Goal: Information Seeking & Learning: Check status

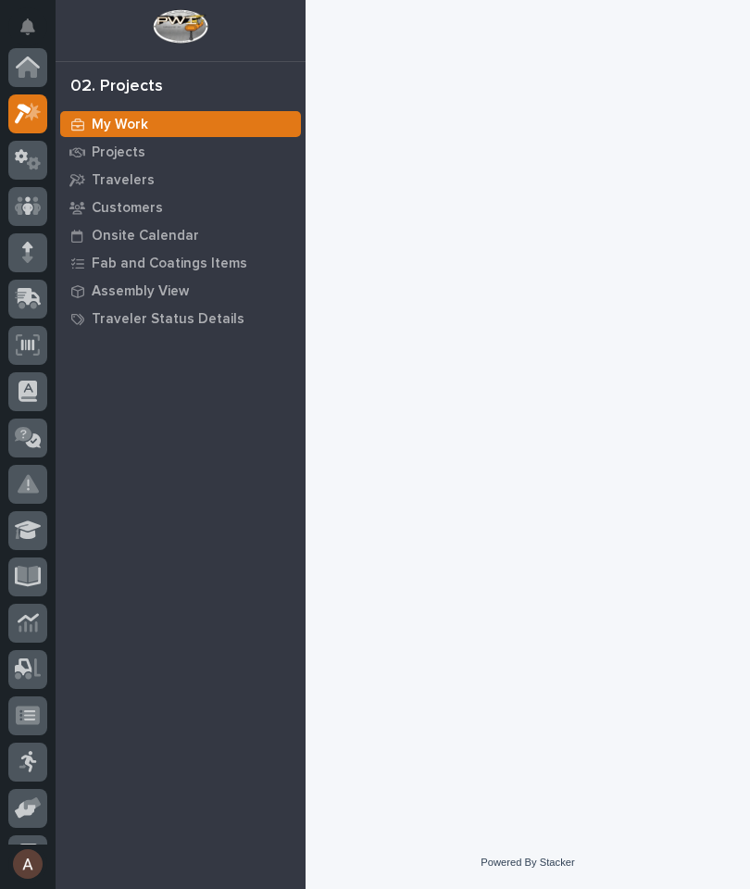
scroll to position [46, 0]
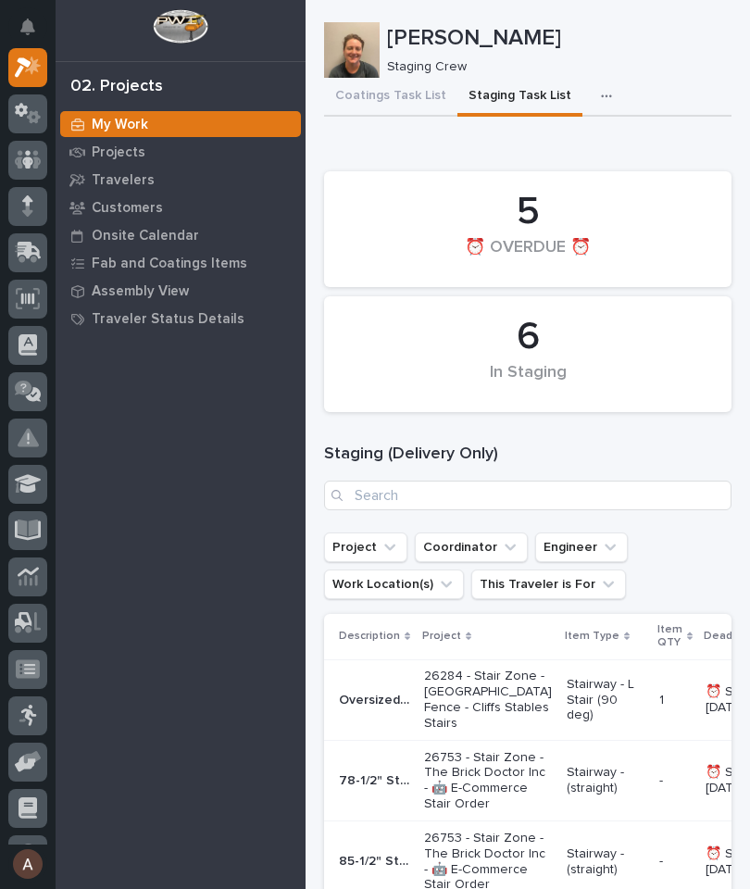
click at [35, 258] on icon at bounding box center [26, 254] width 22 height 18
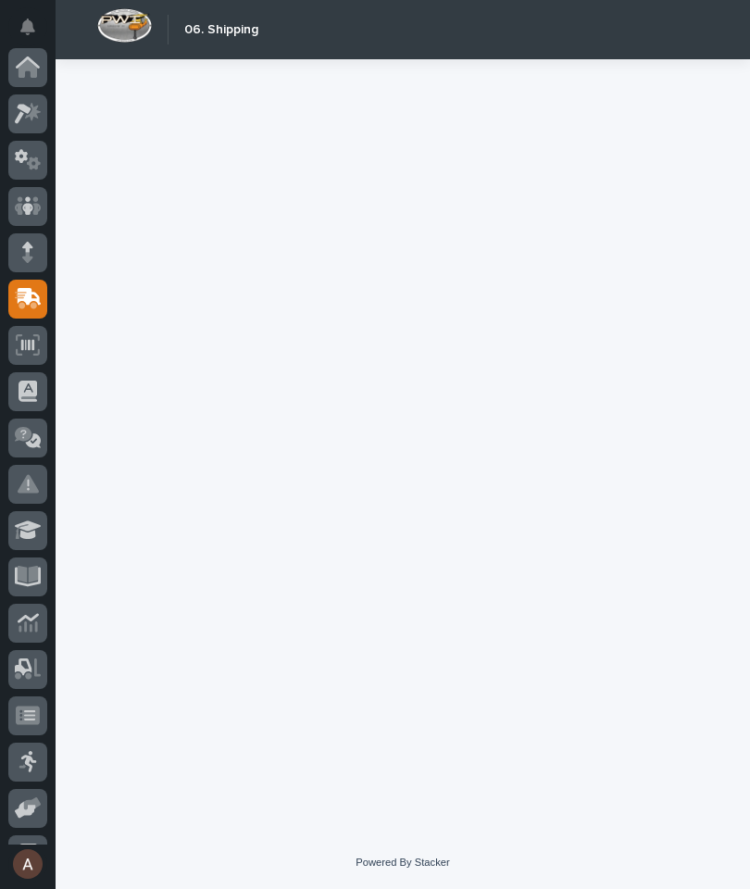
scroll to position [176, 0]
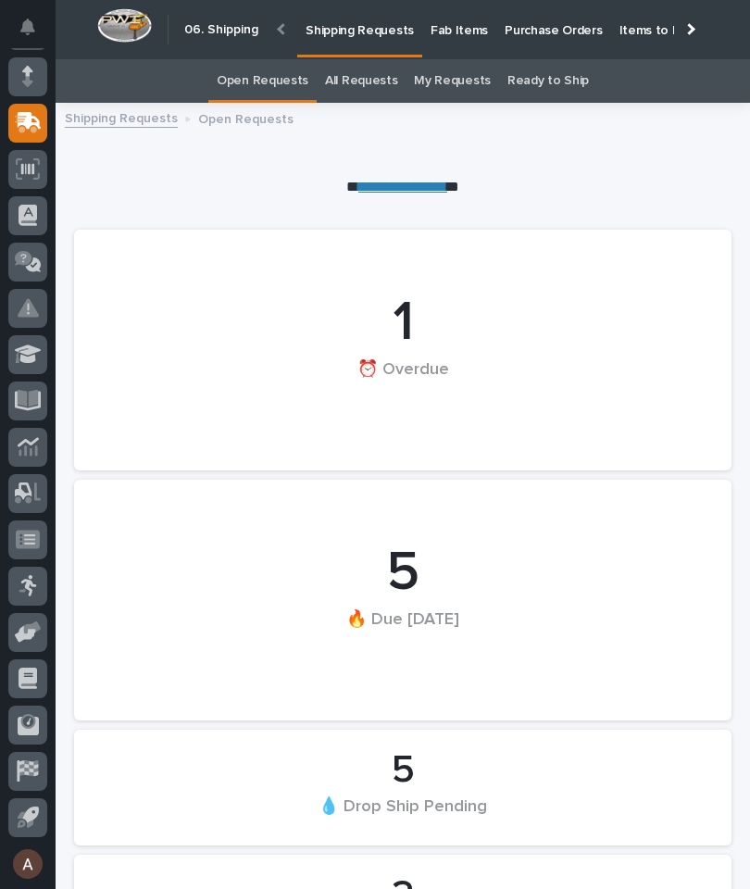
click at [447, 28] on p "Fab Items" at bounding box center [458, 19] width 57 height 39
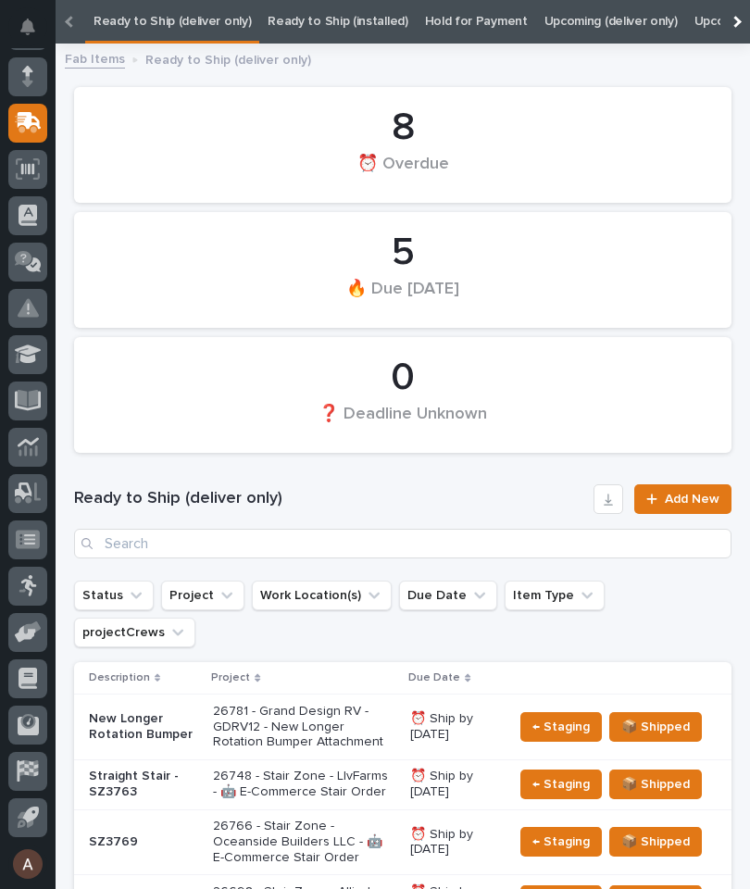
click at [742, 24] on div at bounding box center [735, 22] width 30 height 44
click at [574, 17] on link "All" at bounding box center [580, 22] width 13 height 44
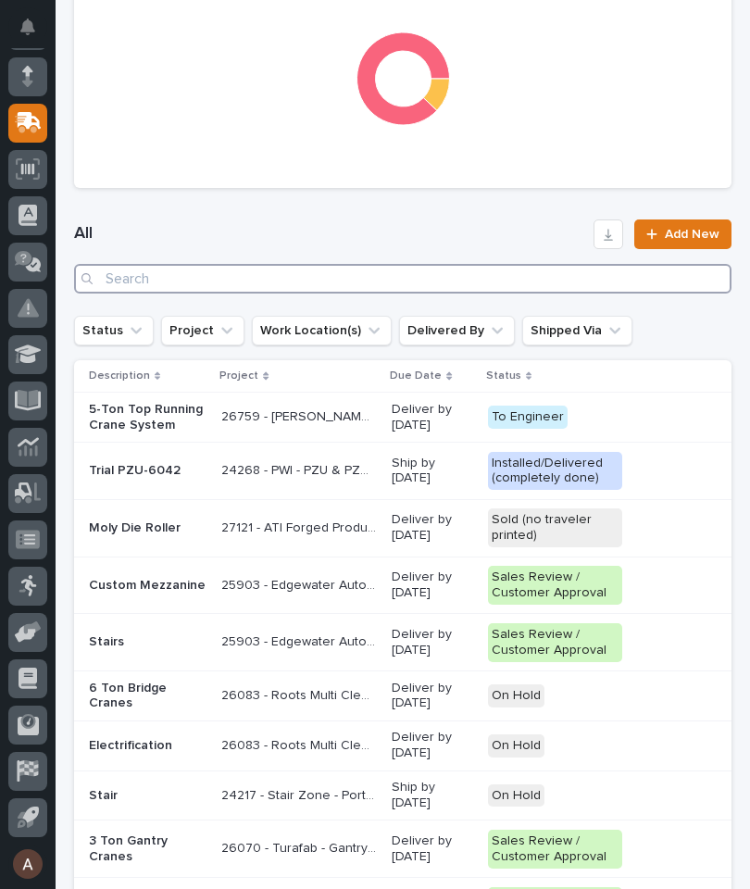
click at [407, 275] on input "Search" at bounding box center [402, 279] width 657 height 30
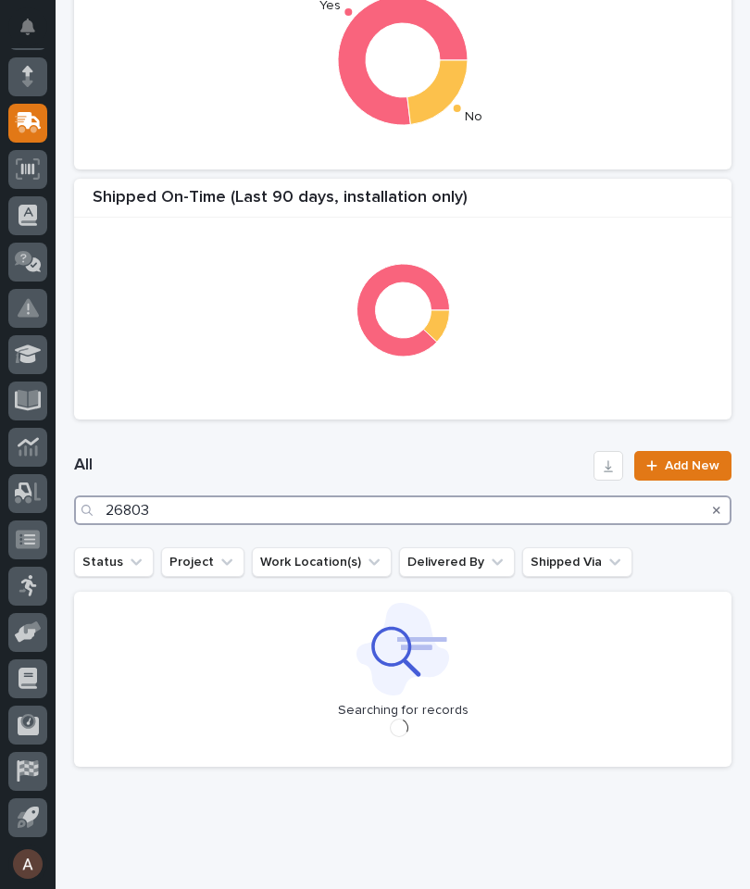
type input "26803"
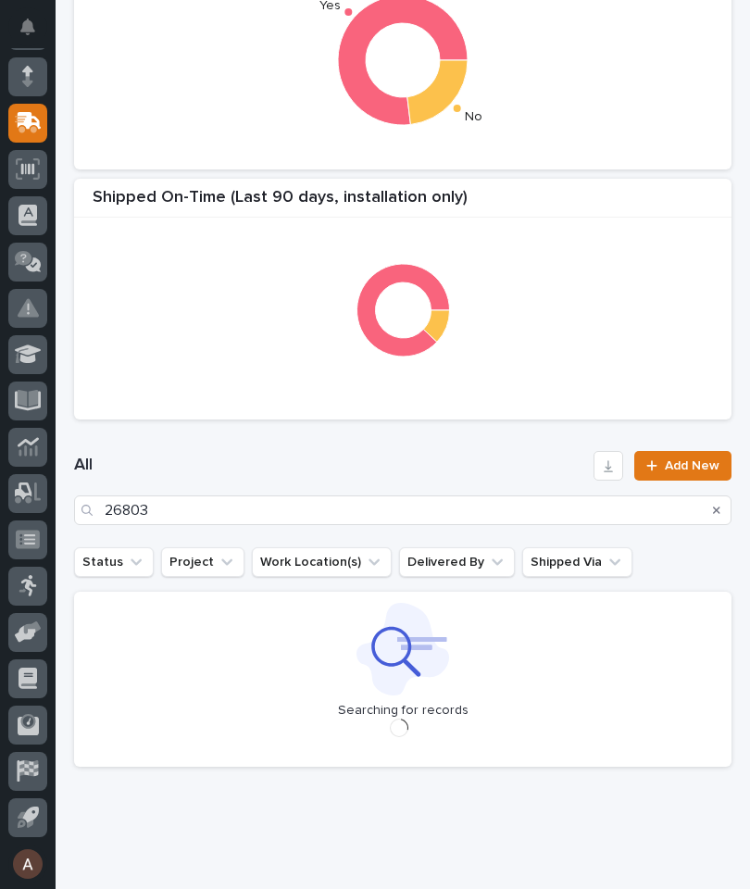
click at [421, 446] on div "All 26803 Add New" at bounding box center [402, 488] width 657 height 118
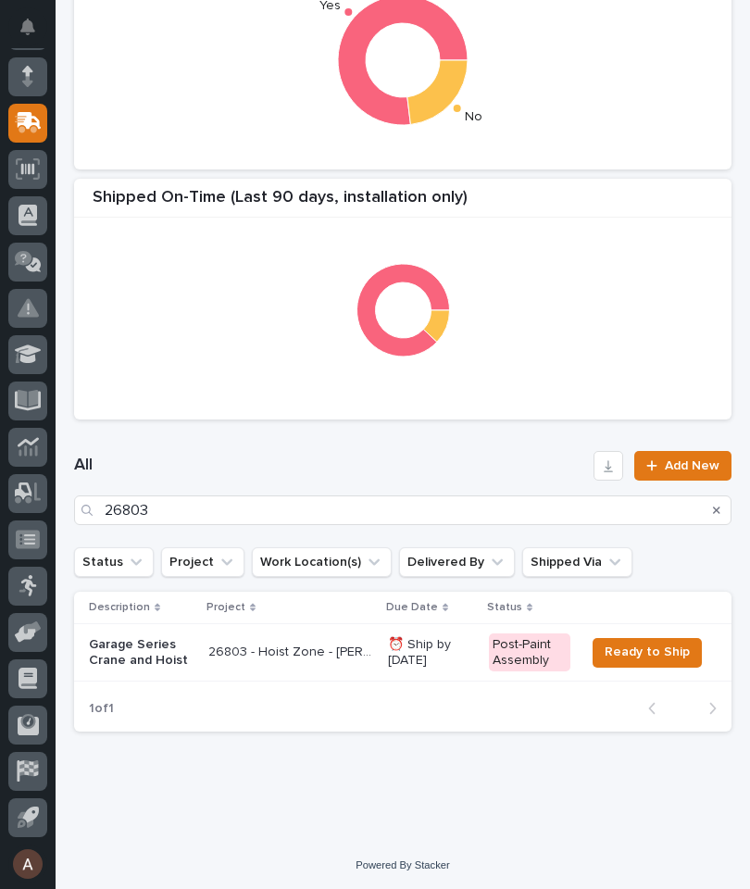
click at [143, 654] on p "Garage Series Crane and Hoist" at bounding box center [141, 652] width 105 height 31
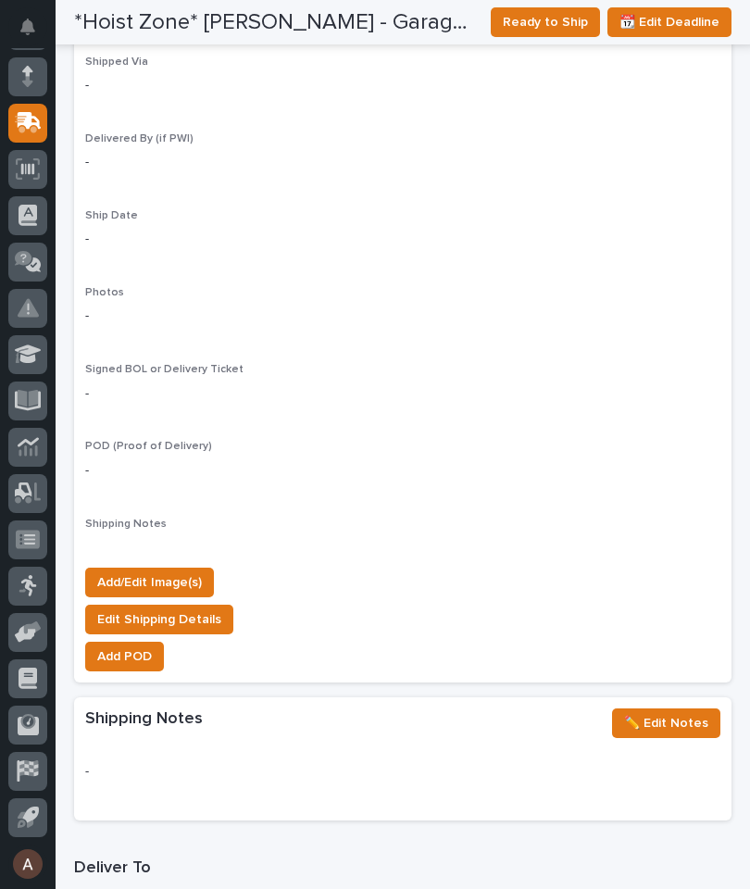
click at [179, 571] on span "Add/Edit Image(s)" at bounding box center [149, 582] width 105 height 22
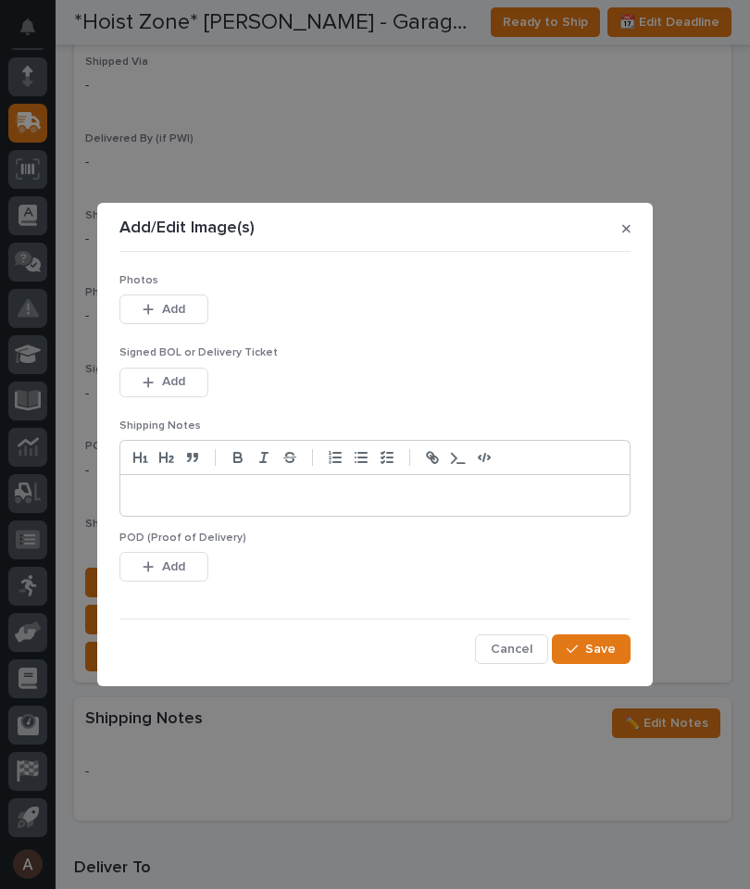
click at [203, 317] on button "Add" at bounding box center [163, 309] width 89 height 30
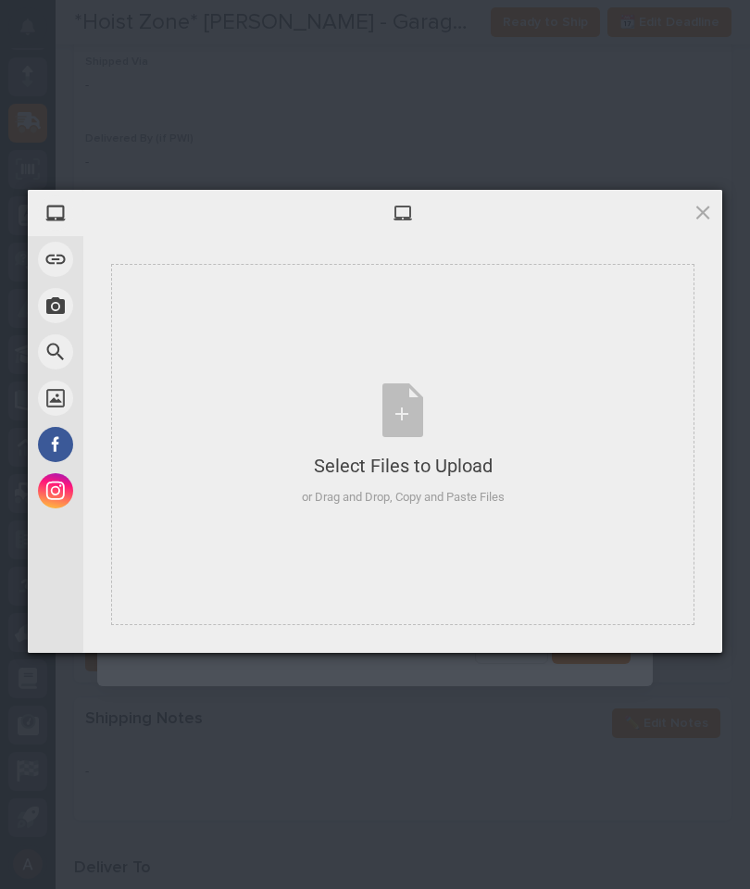
click at [517, 324] on div "Select Files to Upload or Drag and Drop, Copy and Paste Files" at bounding box center [402, 444] width 583 height 361
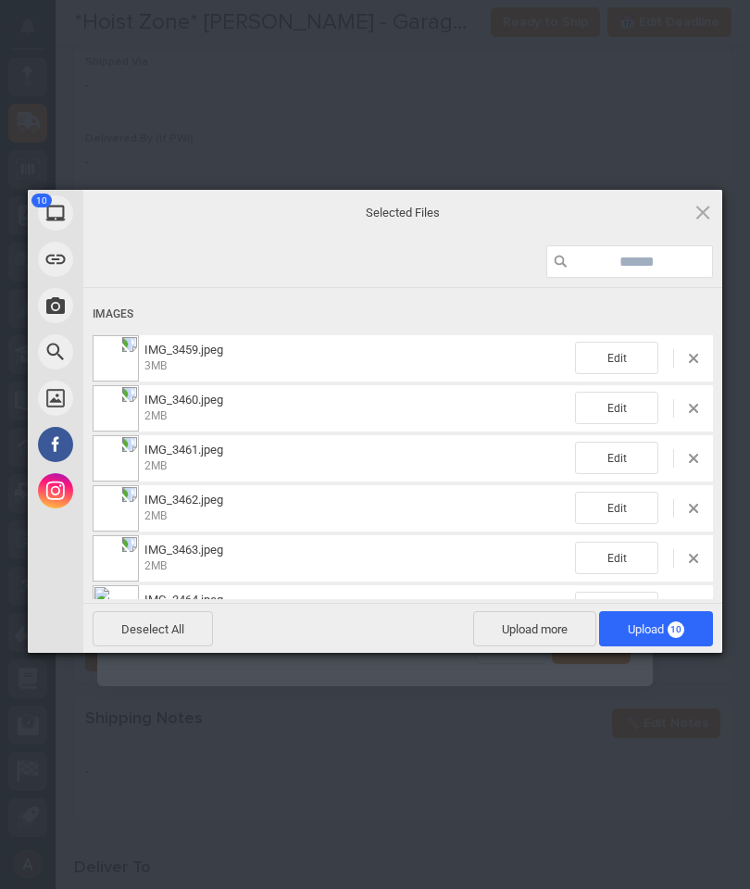
click at [682, 630] on span "10" at bounding box center [675, 629] width 17 height 17
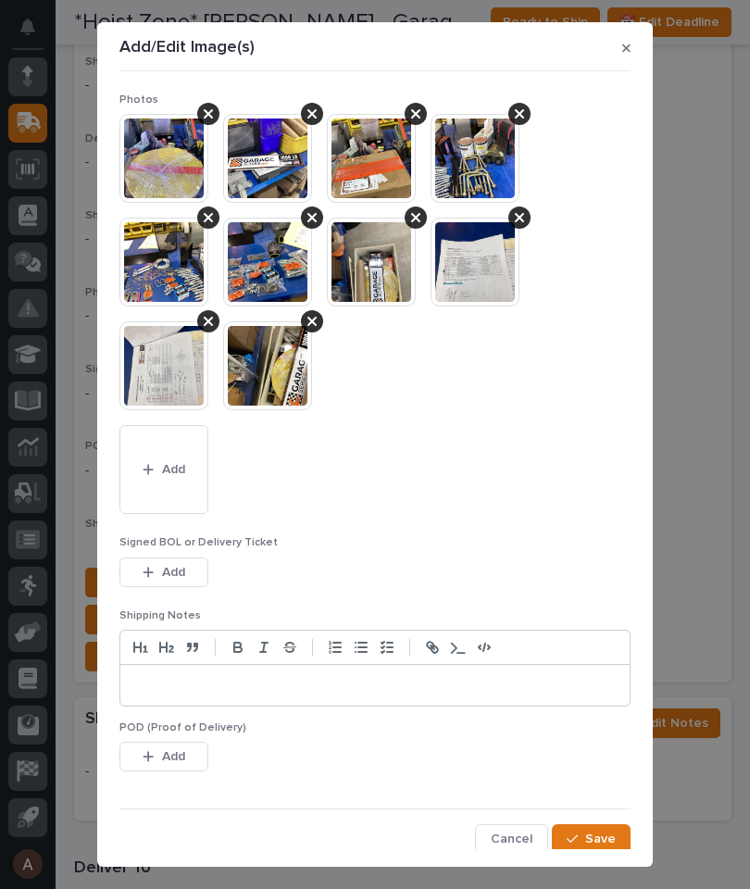
click at [605, 826] on button "Save" at bounding box center [591, 839] width 79 height 30
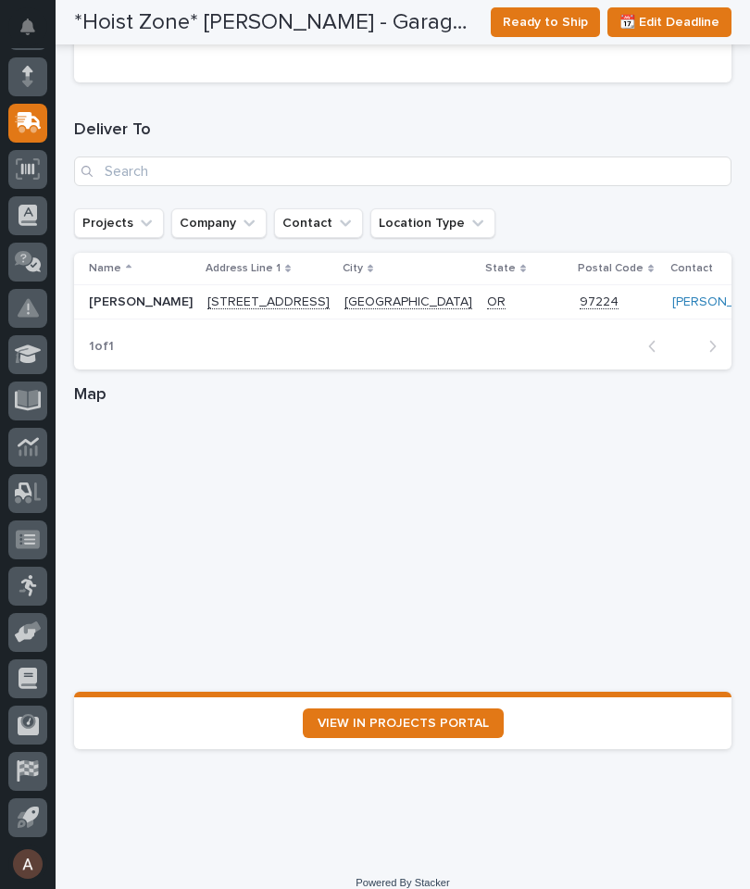
scroll to position [2404, 0]
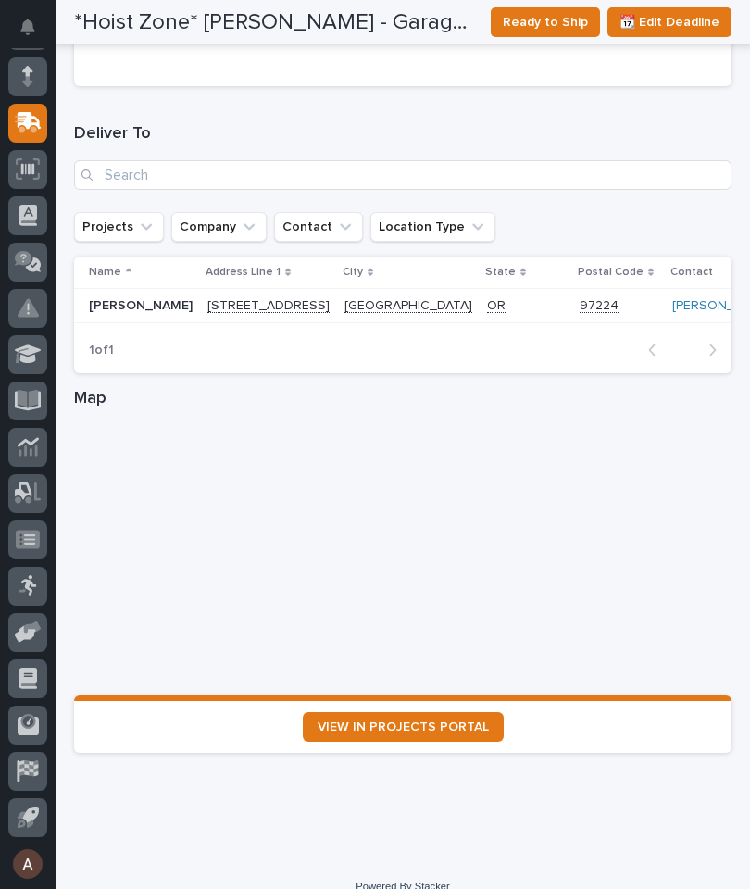
click at [393, 720] on span "VIEW IN PROJECTS PORTAL" at bounding box center [402, 726] width 171 height 13
click at [408, 720] on span "VIEW IN PROJECTS PORTAL" at bounding box center [402, 726] width 171 height 13
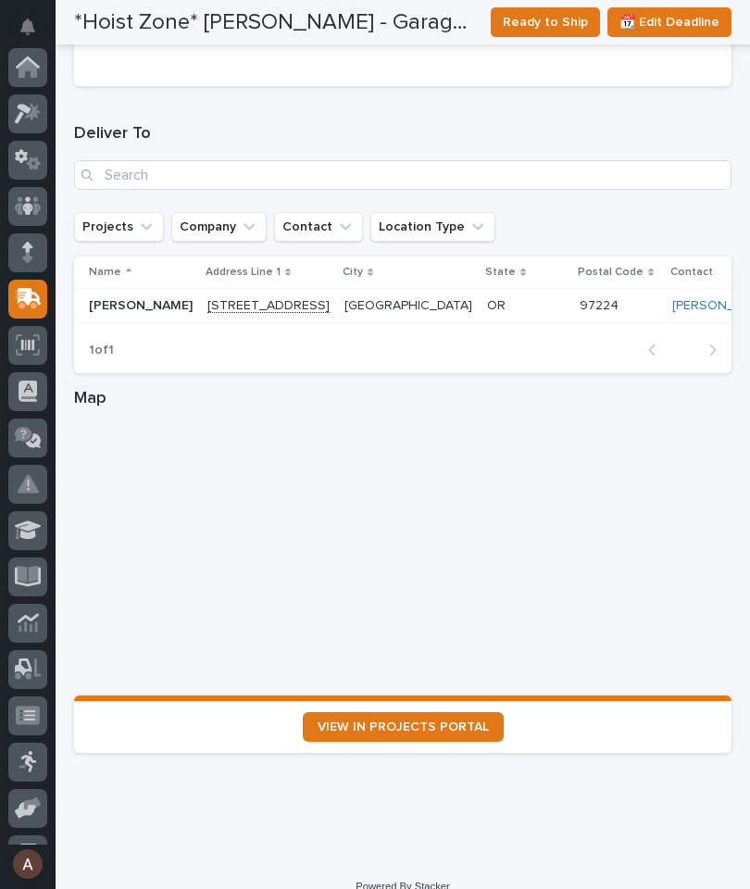
scroll to position [0, 0]
click at [29, 116] on icon at bounding box center [33, 111] width 16 height 19
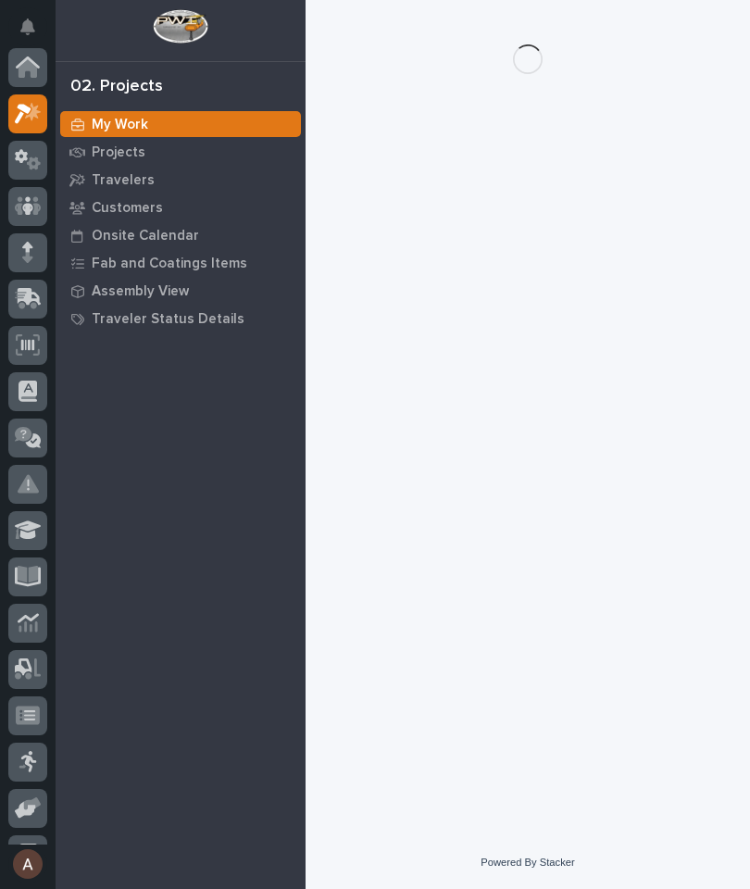
scroll to position [46, 0]
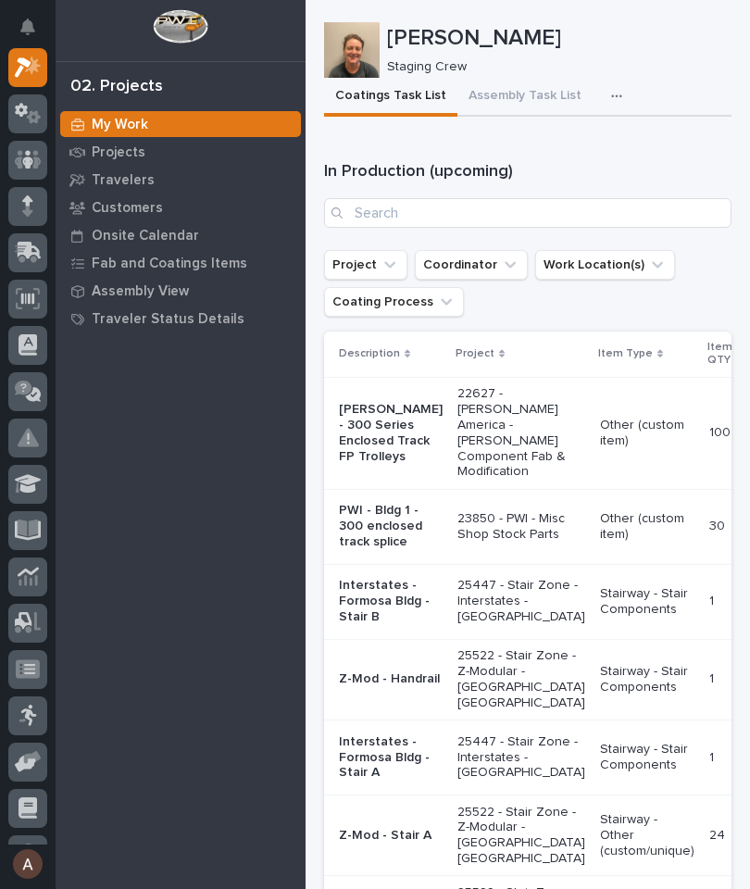
click at [600, 103] on button "button" at bounding box center [620, 96] width 41 height 37
click at [143, 185] on p "Travelers" at bounding box center [123, 180] width 63 height 17
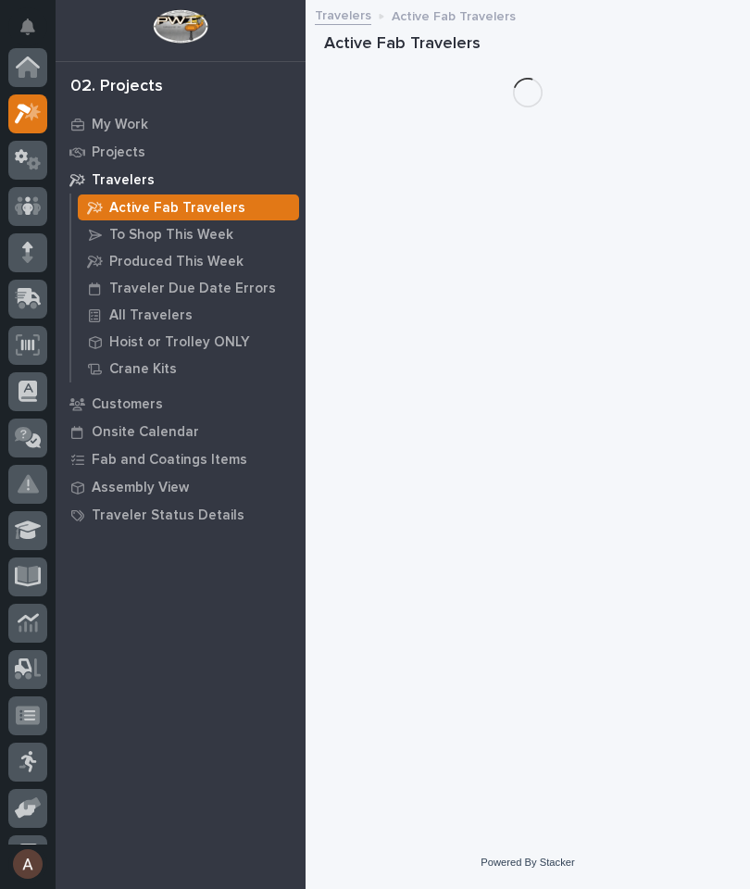
scroll to position [46, 0]
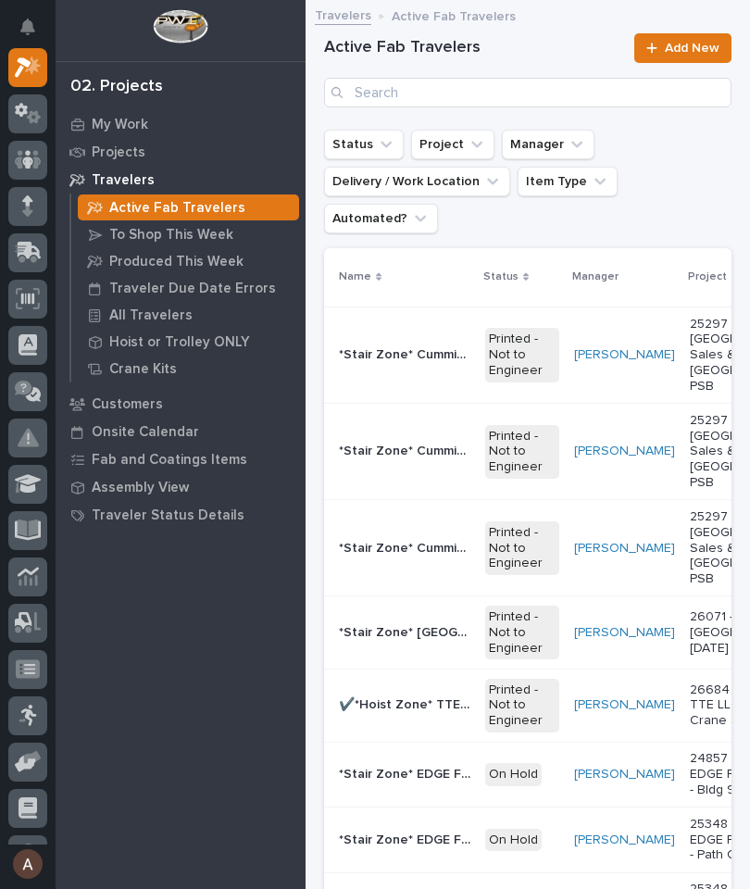
click at [157, 316] on p "All Travelers" at bounding box center [150, 315] width 83 height 17
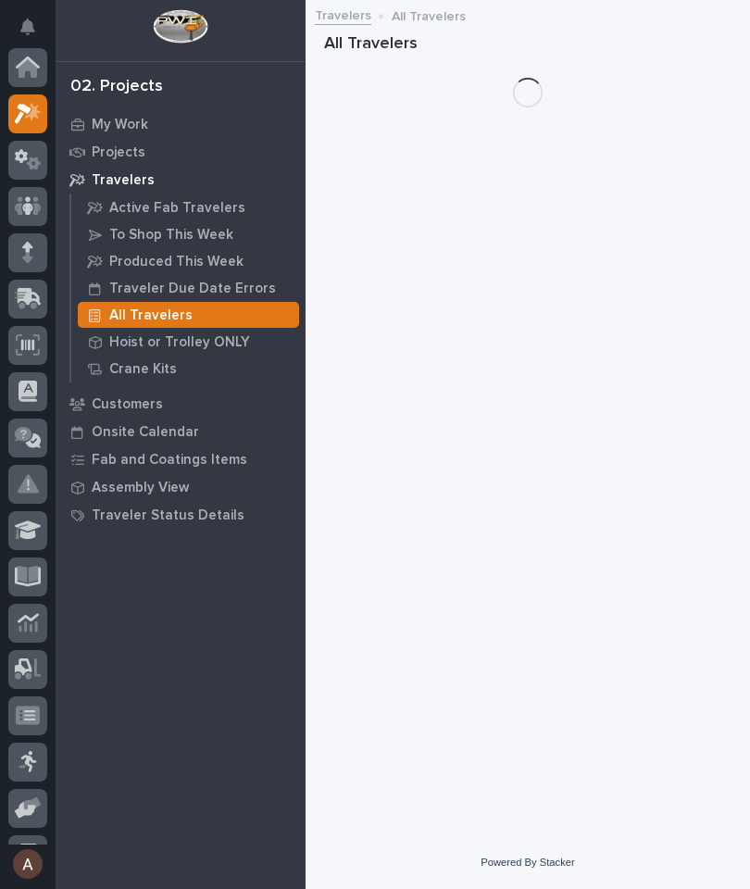
scroll to position [46, 0]
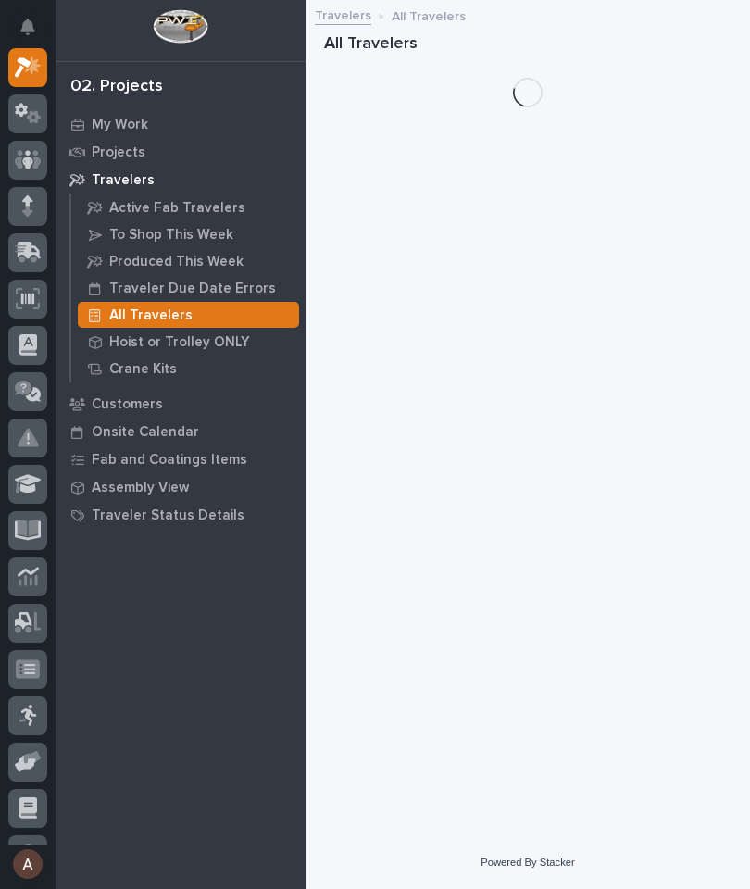
click at [161, 313] on p "All Travelers" at bounding box center [150, 315] width 83 height 17
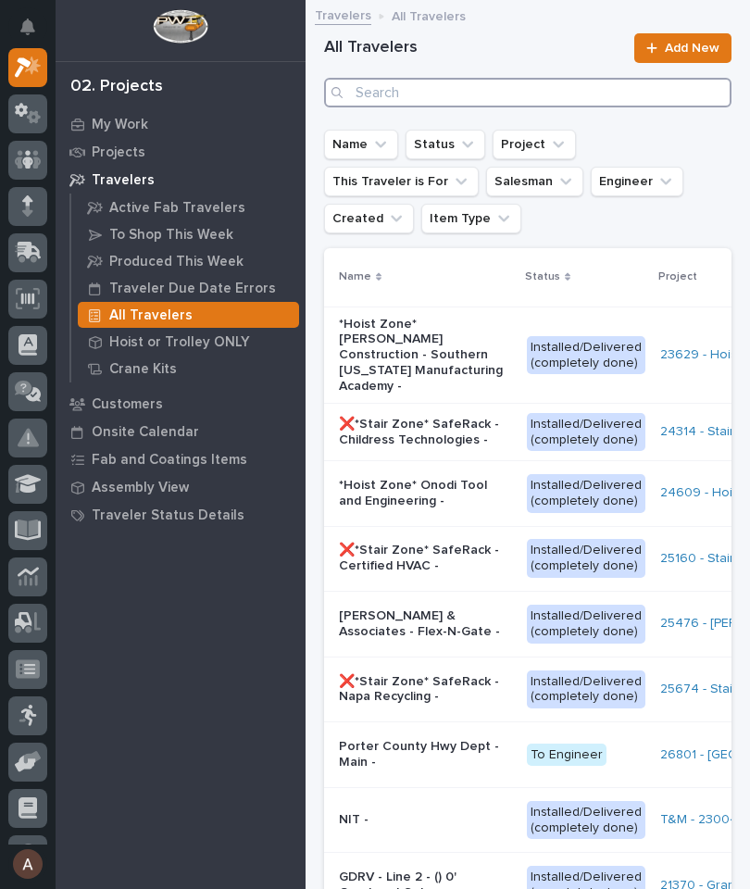
click at [503, 104] on input "Search" at bounding box center [527, 93] width 407 height 30
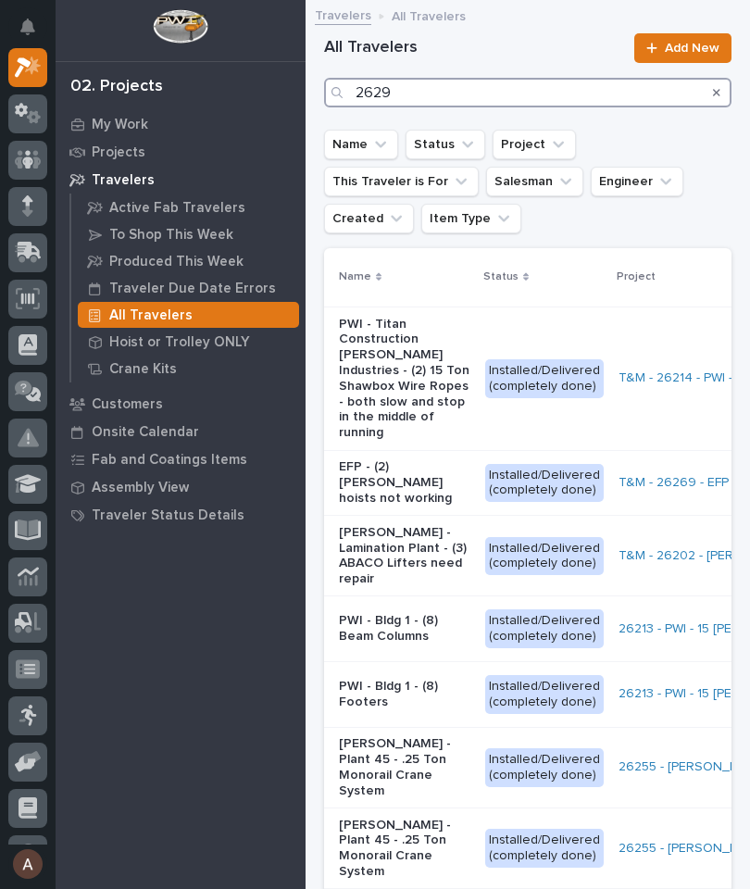
type input "26297"
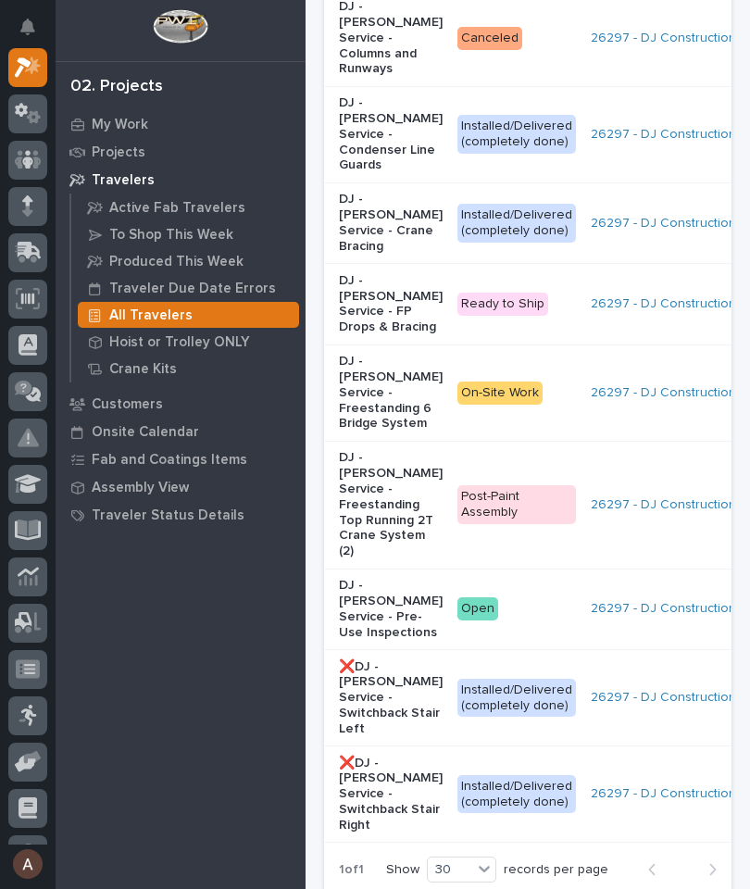
scroll to position [492, 0]
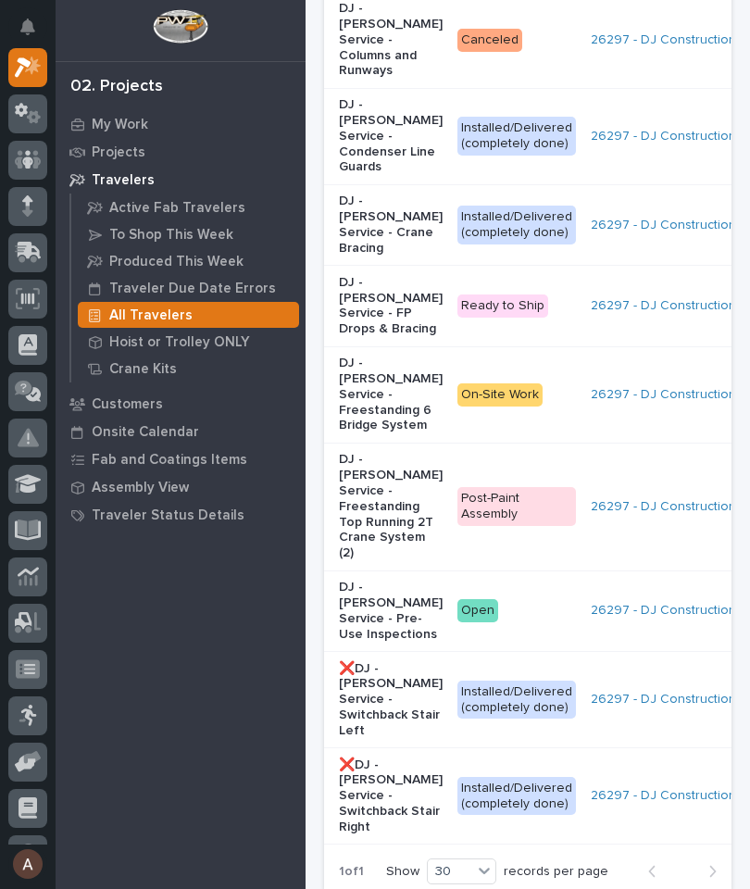
click at [289, 476] on div "Assembly View" at bounding box center [180, 487] width 241 height 26
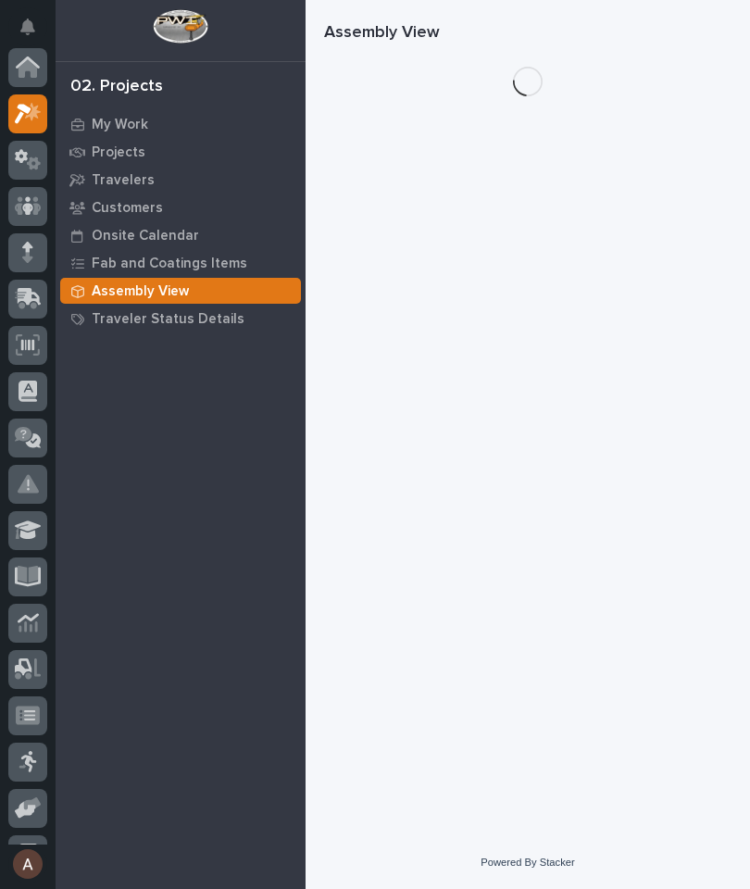
scroll to position [46, 0]
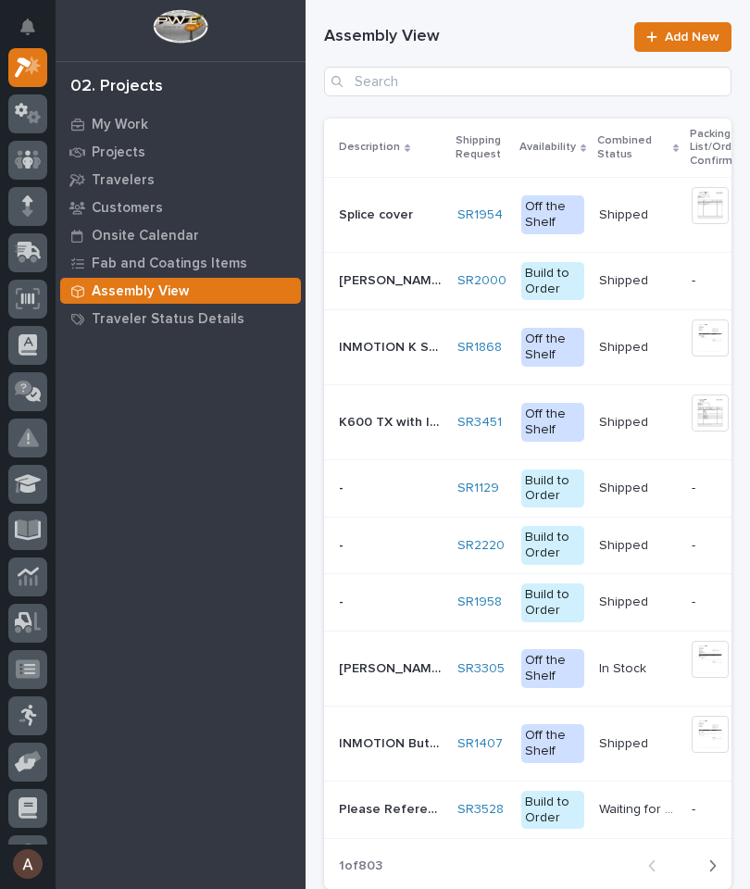
click at [136, 189] on div "Travelers" at bounding box center [180, 180] width 241 height 26
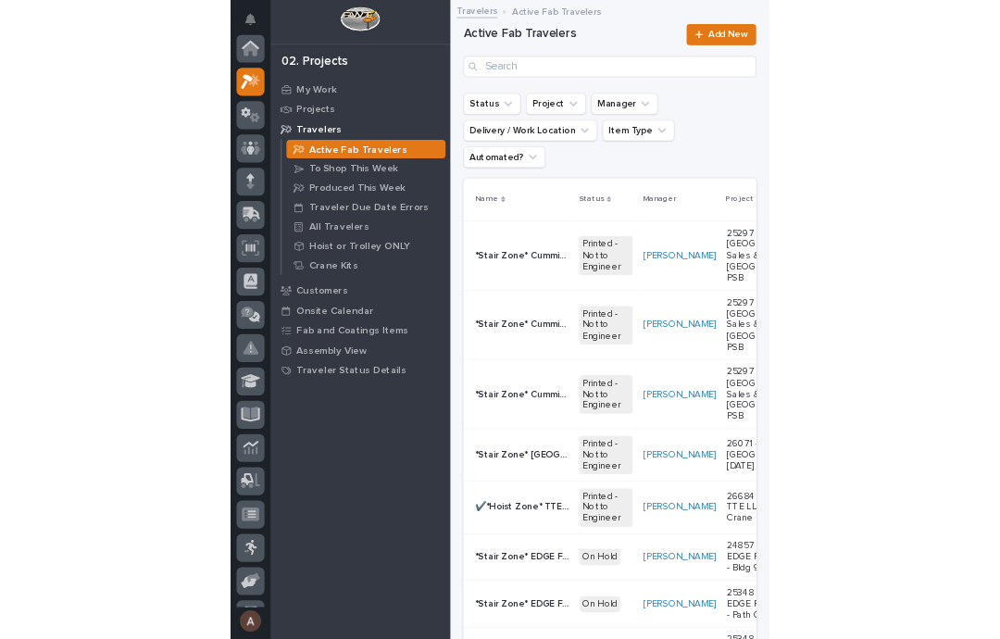
scroll to position [46, 0]
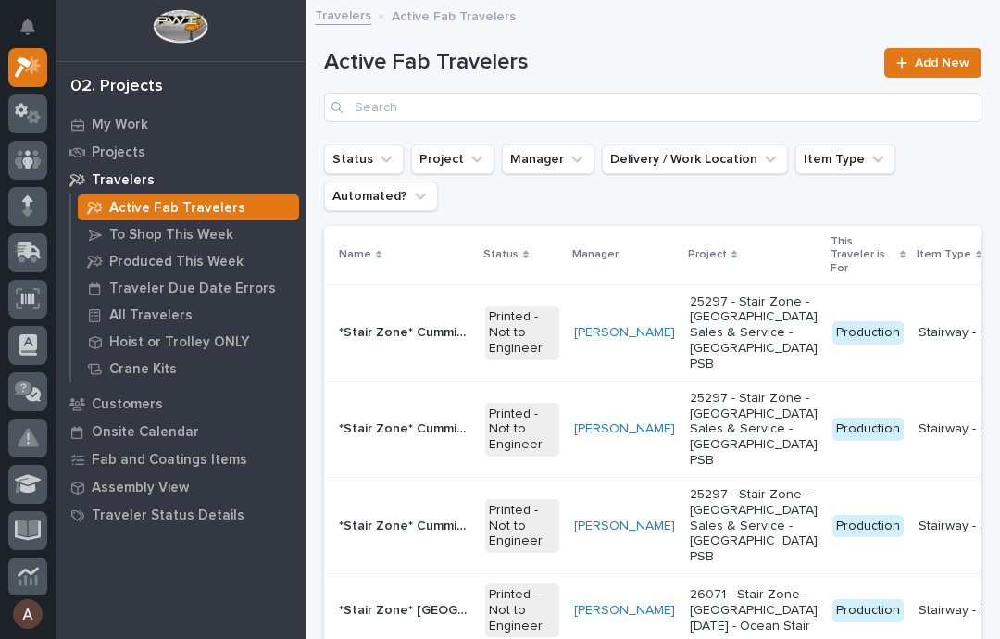
click at [170, 316] on p "All Travelers" at bounding box center [150, 315] width 83 height 17
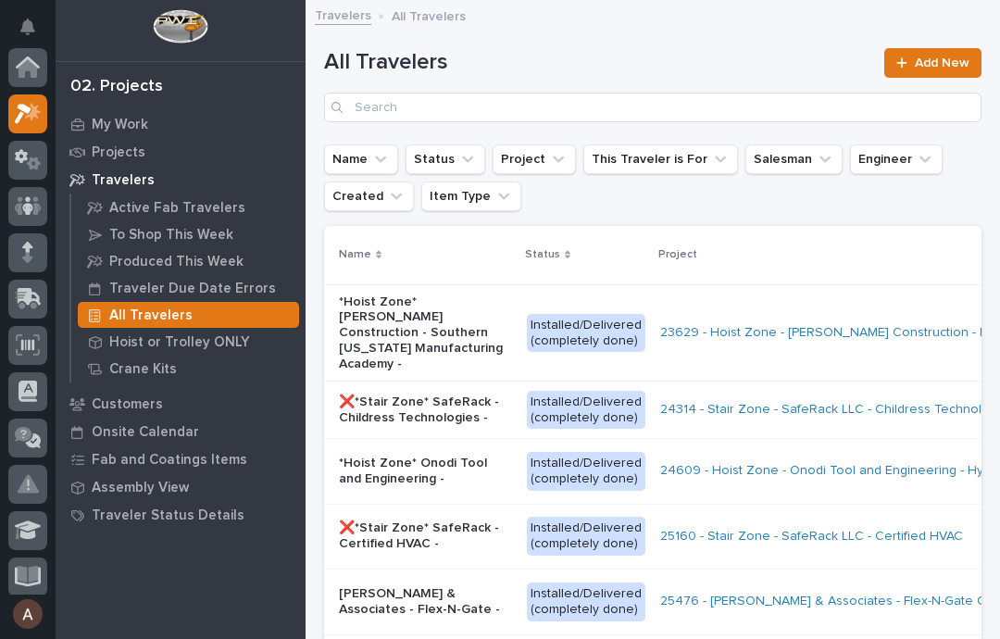
scroll to position [46, 0]
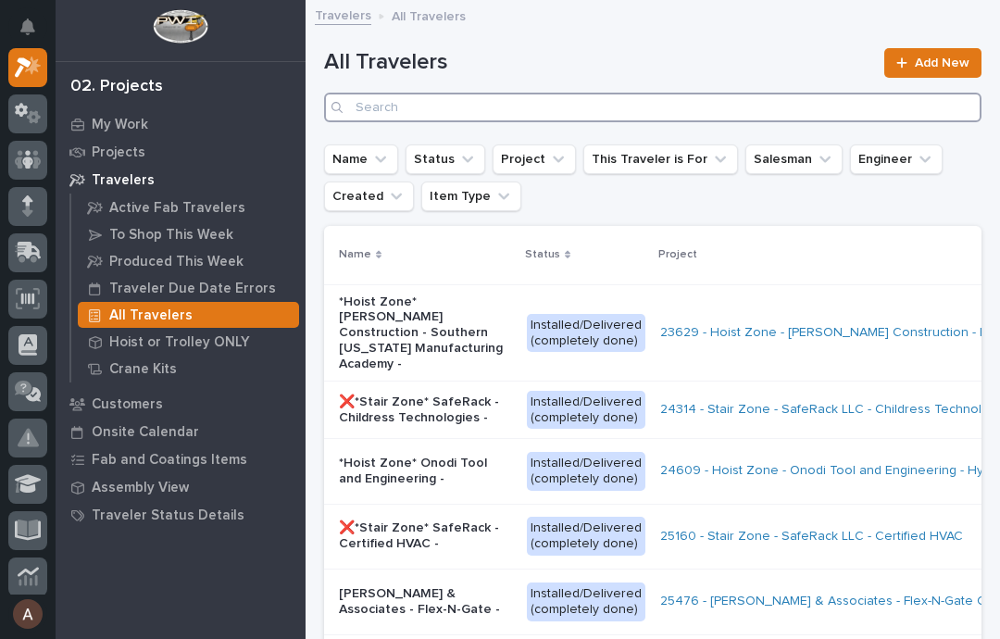
click at [541, 108] on input "Search" at bounding box center [652, 108] width 657 height 30
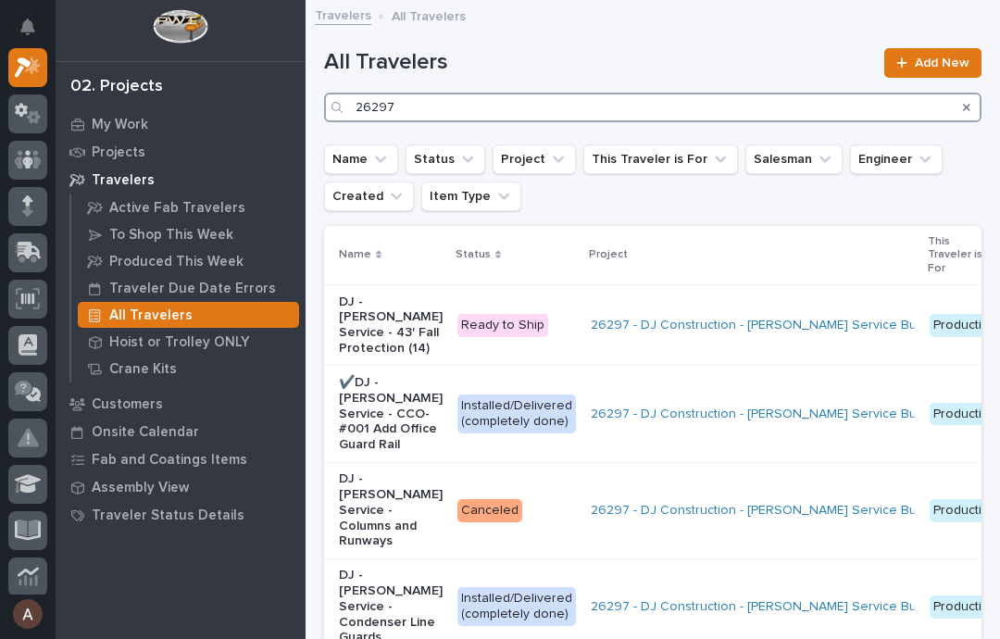
type input "26297"
click at [716, 24] on div "Travelers All Travelers" at bounding box center [652, 17] width 694 height 26
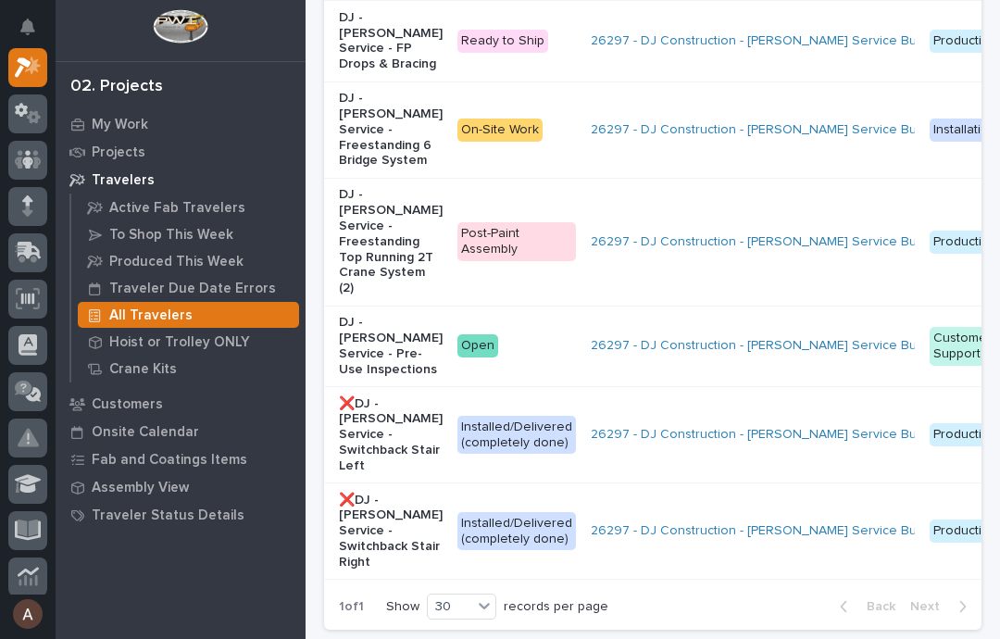
click at [368, 203] on p "DJ - [PERSON_NAME] Service - Freestanding Top Running 2T Crane System (2)" at bounding box center [391, 241] width 104 height 109
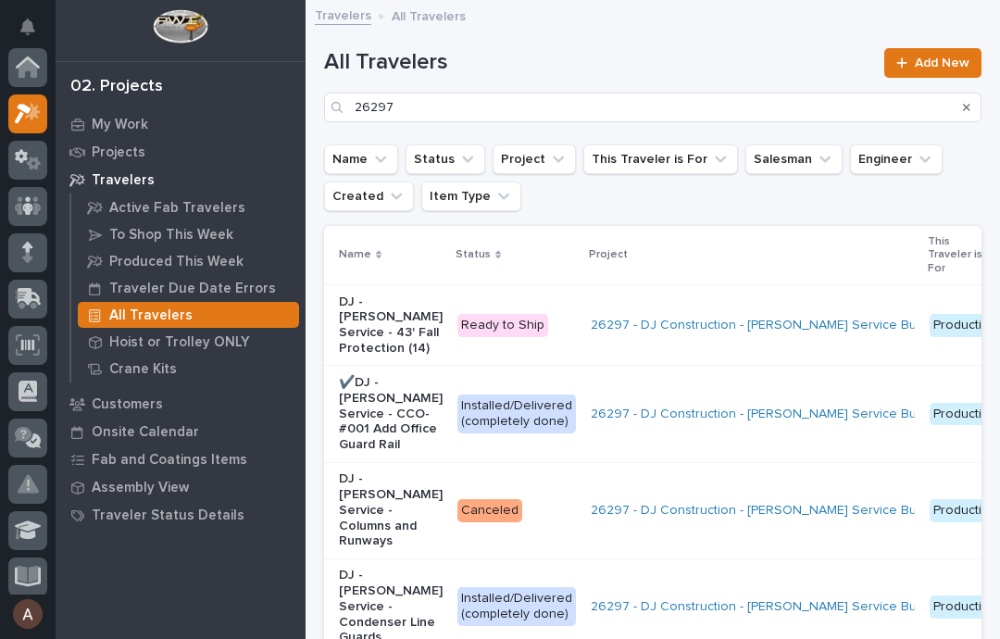
scroll to position [50, 0]
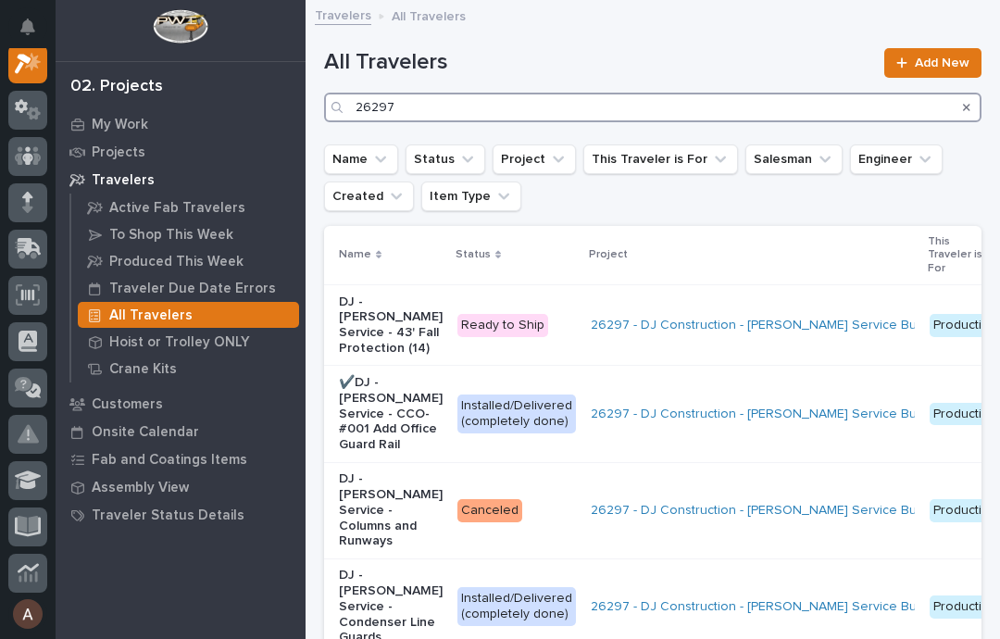
click at [566, 99] on input "26297" at bounding box center [652, 108] width 657 height 30
click at [749, 108] on icon "Search" at bounding box center [966, 107] width 7 height 7
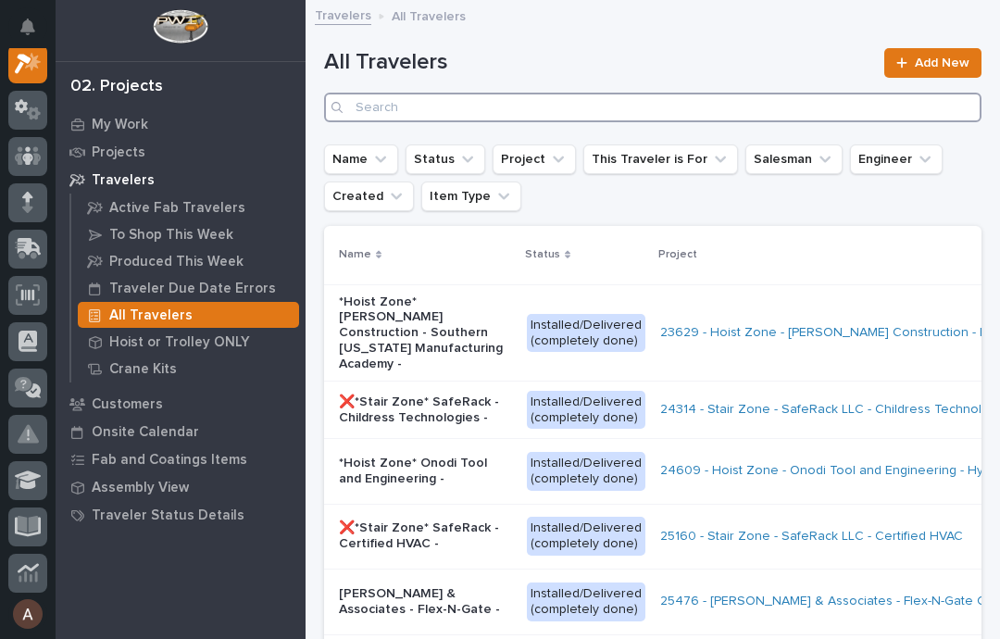
click at [575, 106] on input "Search" at bounding box center [652, 108] width 657 height 30
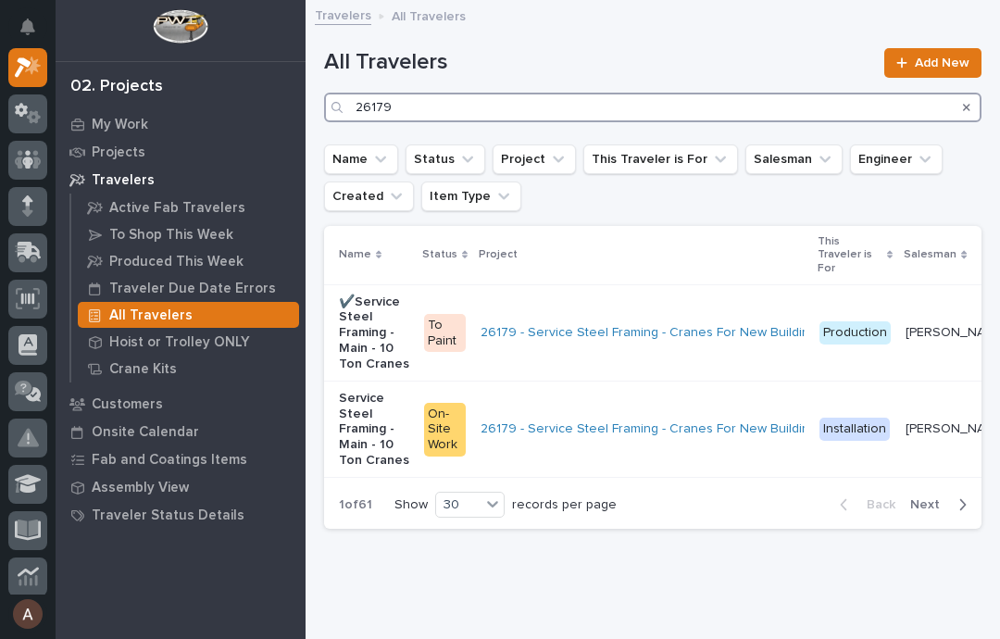
type input "26179"
click at [749, 38] on div "All Travelers 26179 Add New" at bounding box center [652, 77] width 657 height 133
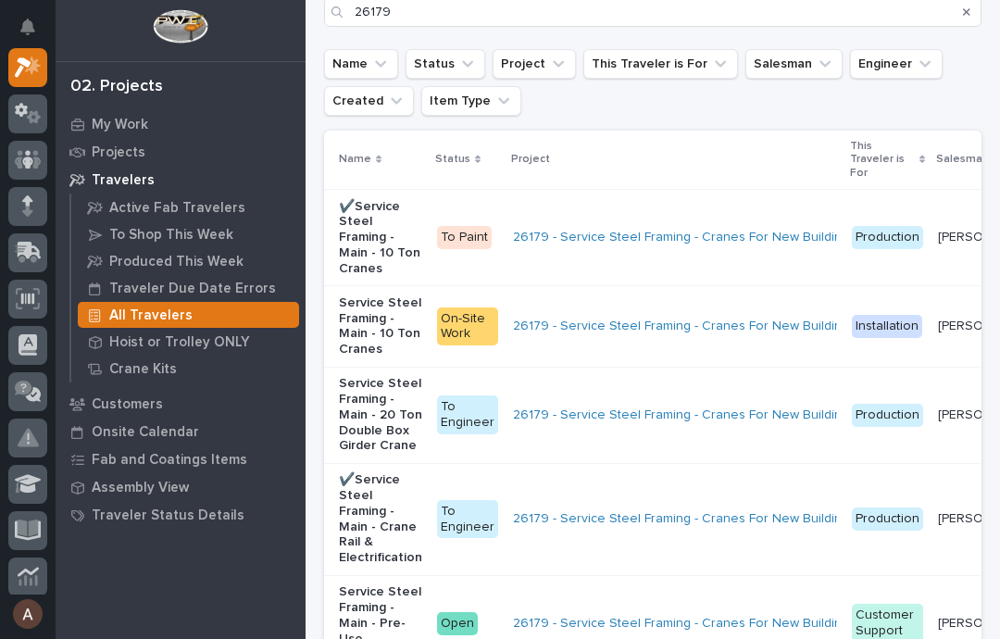
click at [378, 230] on p "✔️Service Steel Framing - Main - 10 Ton Cranes" at bounding box center [380, 238] width 83 height 78
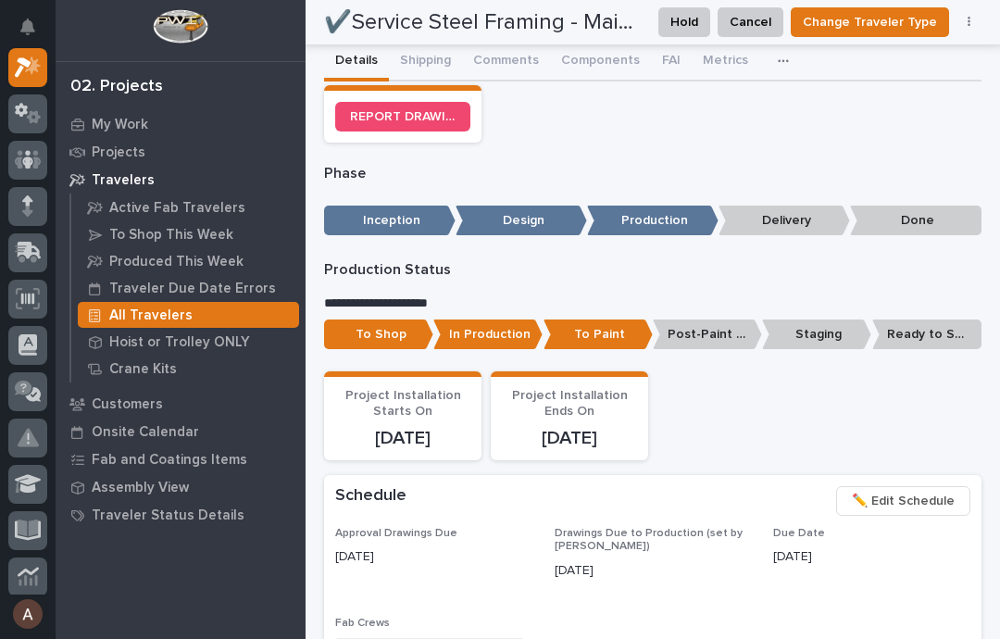
scroll to position [603, 0]
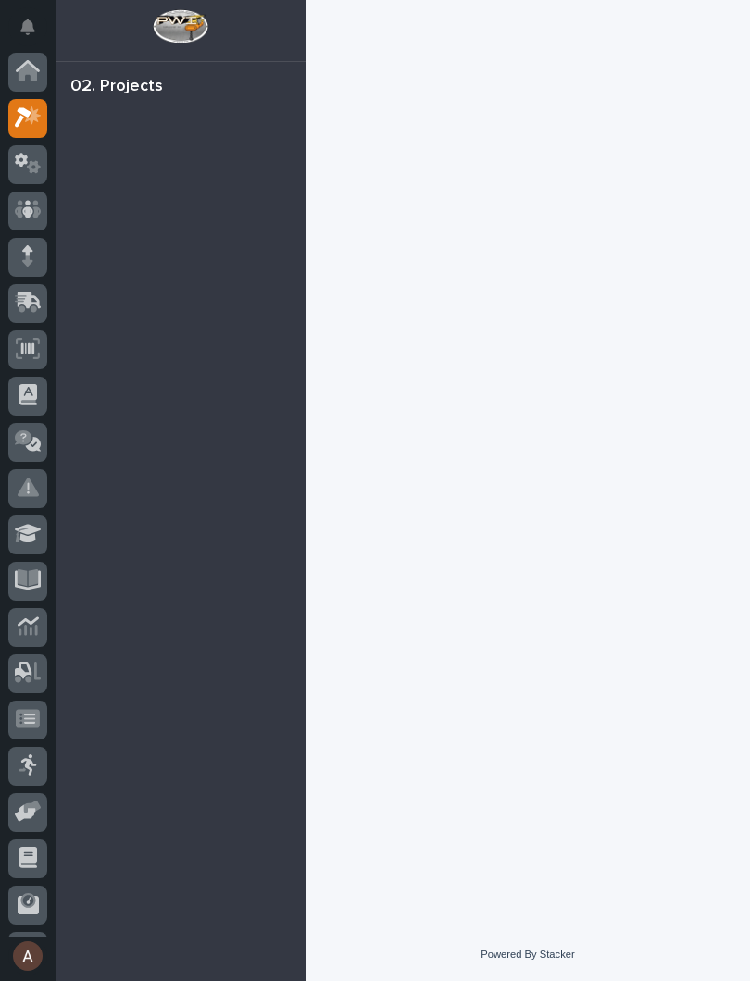
scroll to position [46, 0]
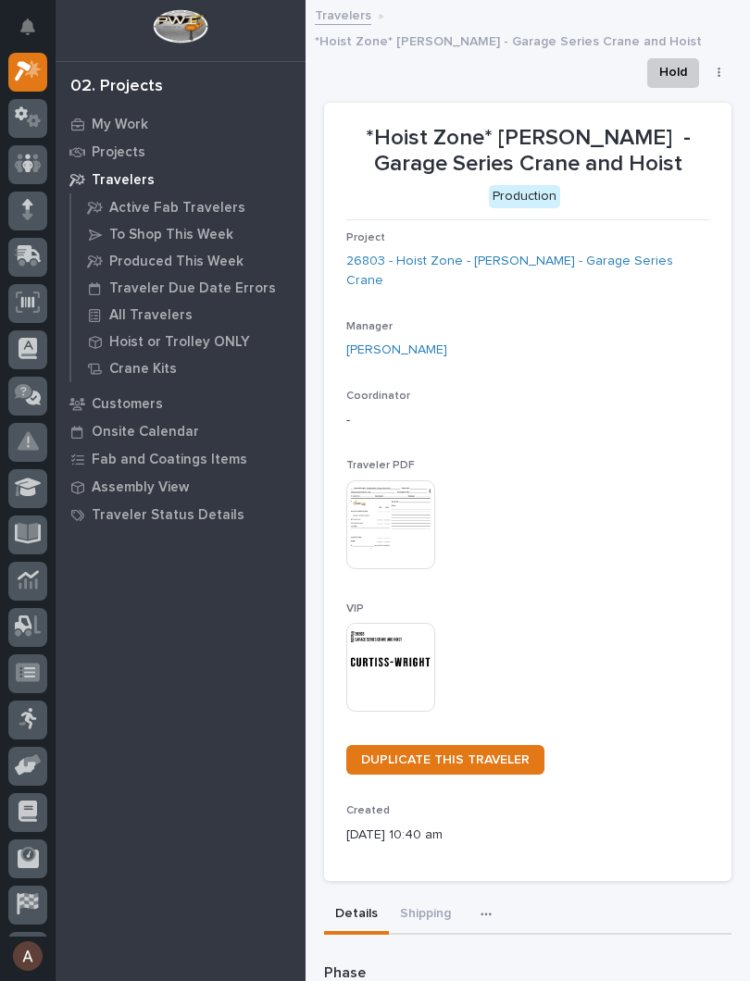
click at [382, 627] on img at bounding box center [390, 667] width 89 height 89
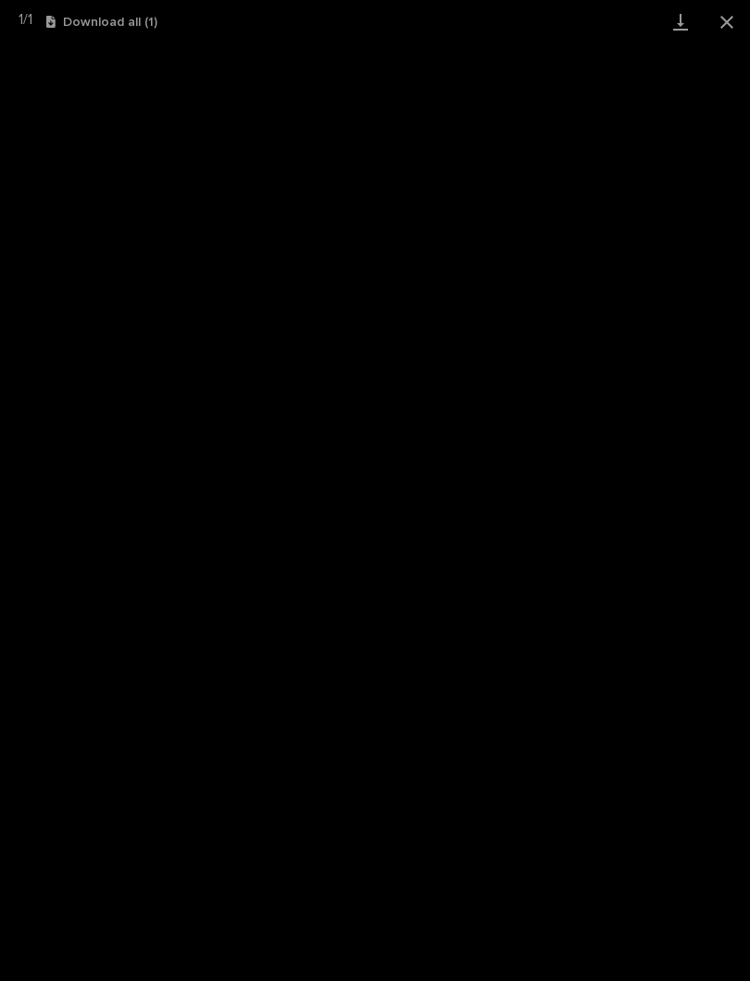
click at [670, 8] on link "Download" at bounding box center [680, 22] width 46 height 44
